Goal: Navigation & Orientation: Find specific page/section

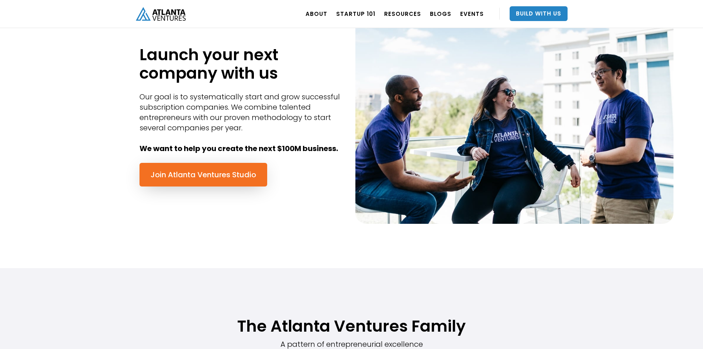
scroll to position [332, 0]
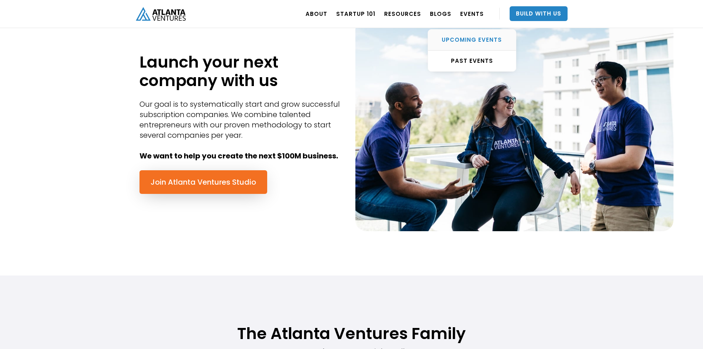
click at [472, 44] on link "UPCOMING EVENTS" at bounding box center [472, 40] width 88 height 21
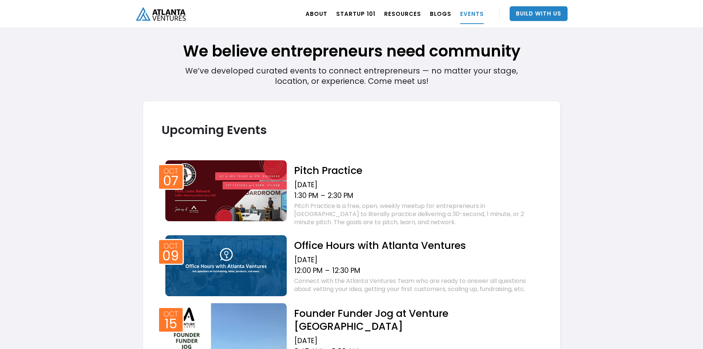
scroll to position [30, 0]
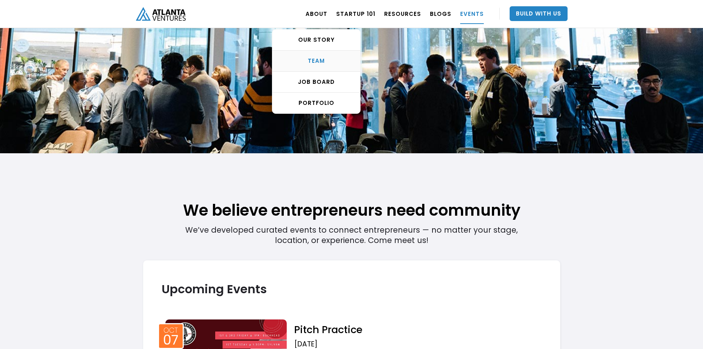
click at [320, 61] on div "TEAM" at bounding box center [316, 60] width 88 height 7
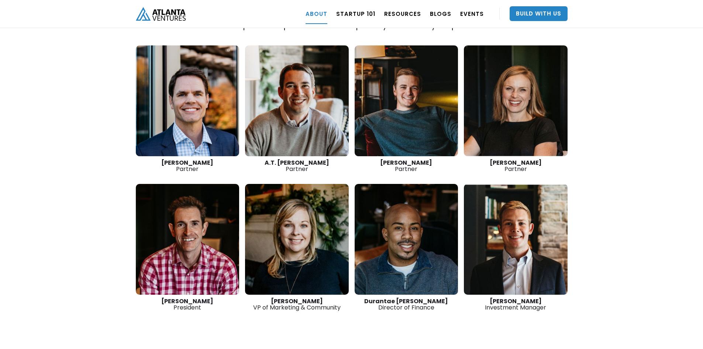
scroll to position [1046, 0]
